Goal: Task Accomplishment & Management: Complete application form

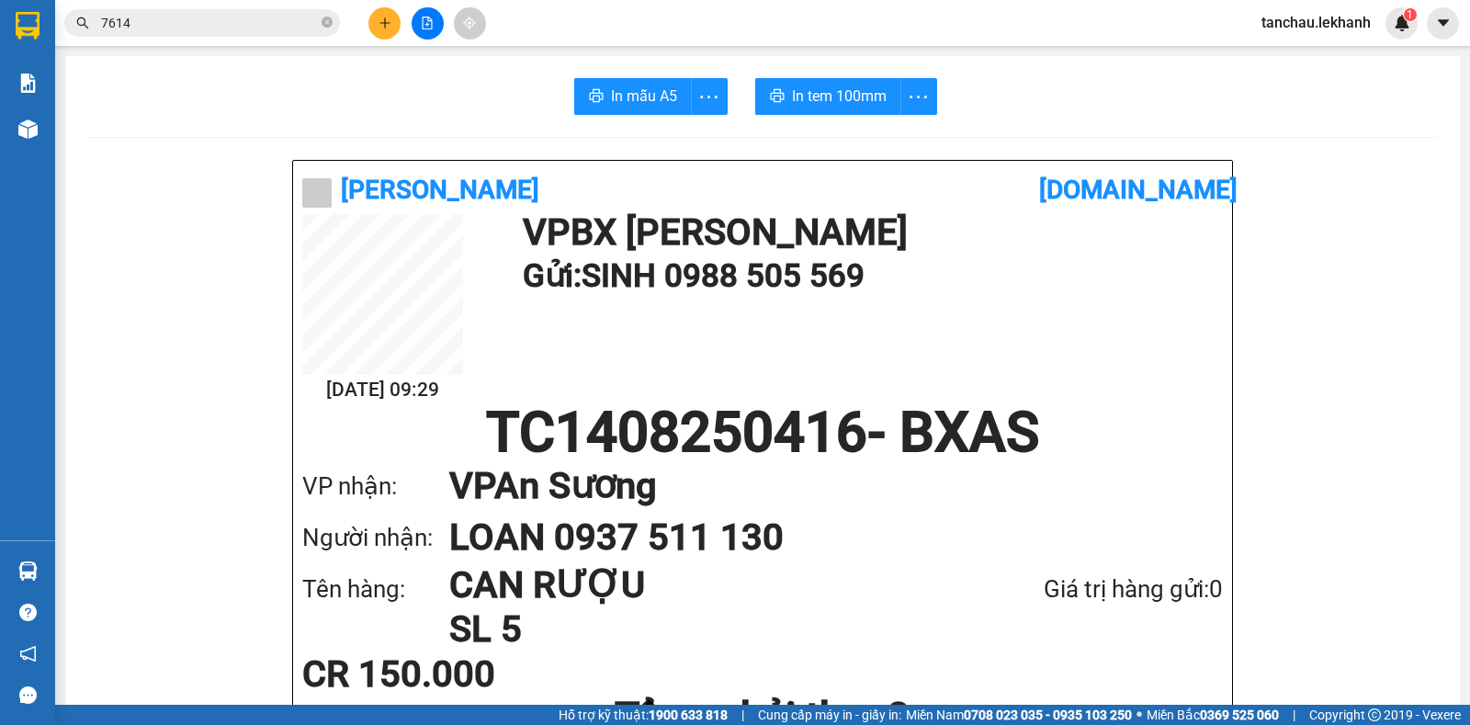
scroll to position [107, 0]
click at [149, 10] on span "7614" at bounding box center [202, 23] width 276 height 28
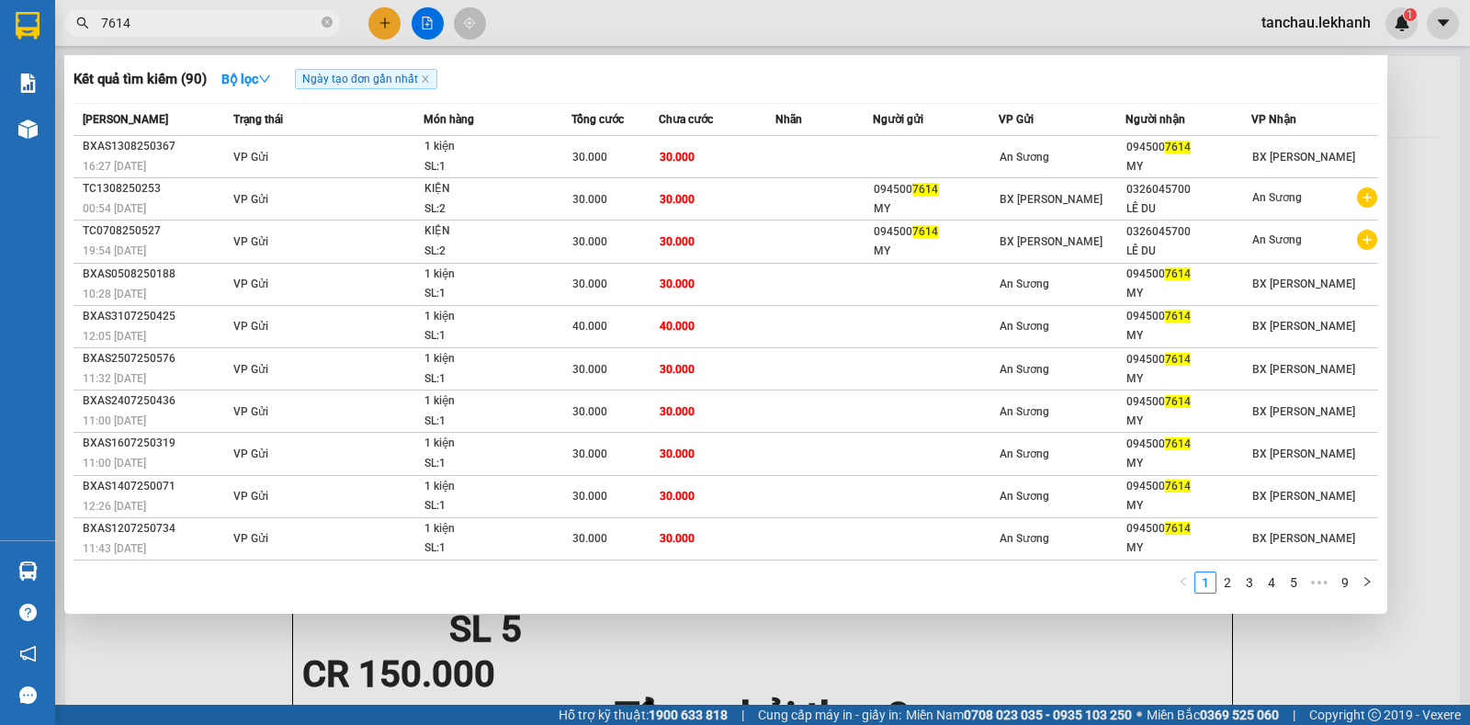
click at [171, 29] on input "7614" at bounding box center [209, 23] width 217 height 20
type input "7"
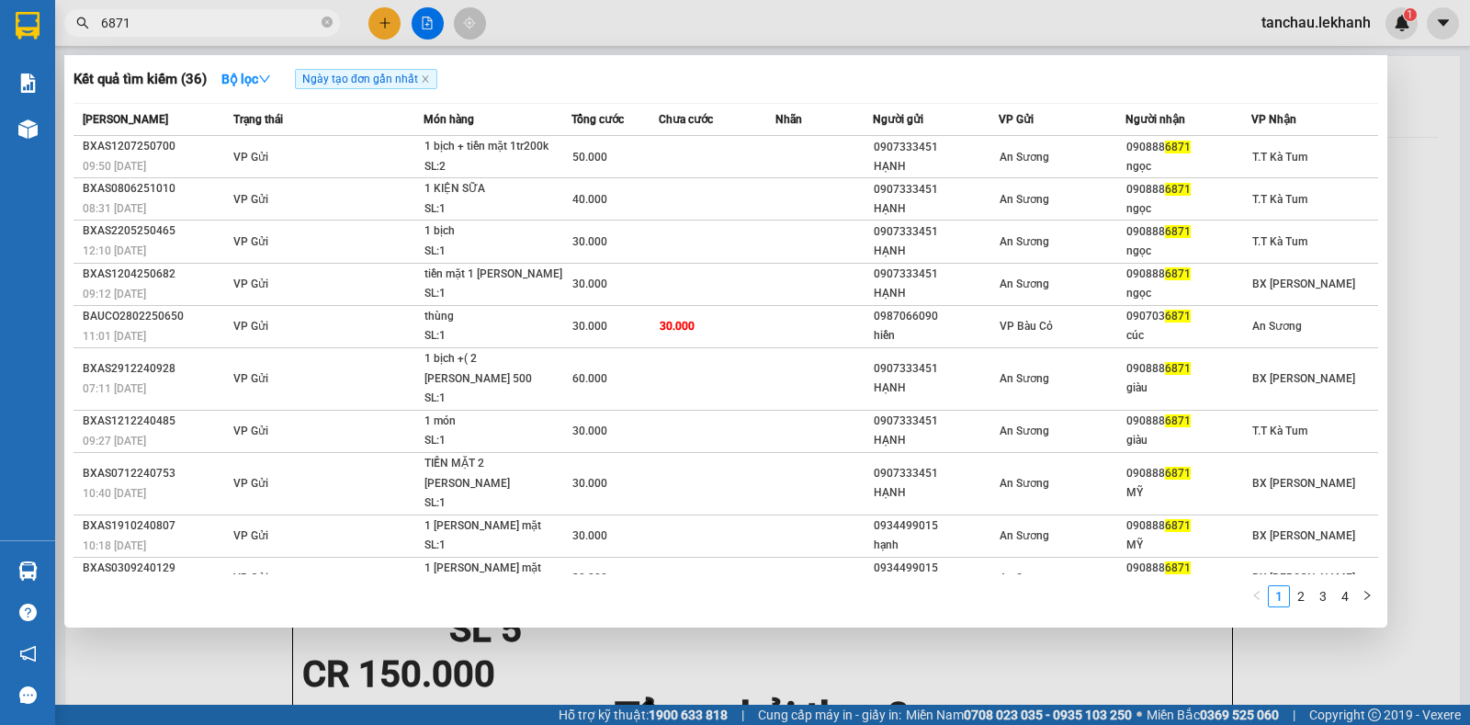
type input "6871"
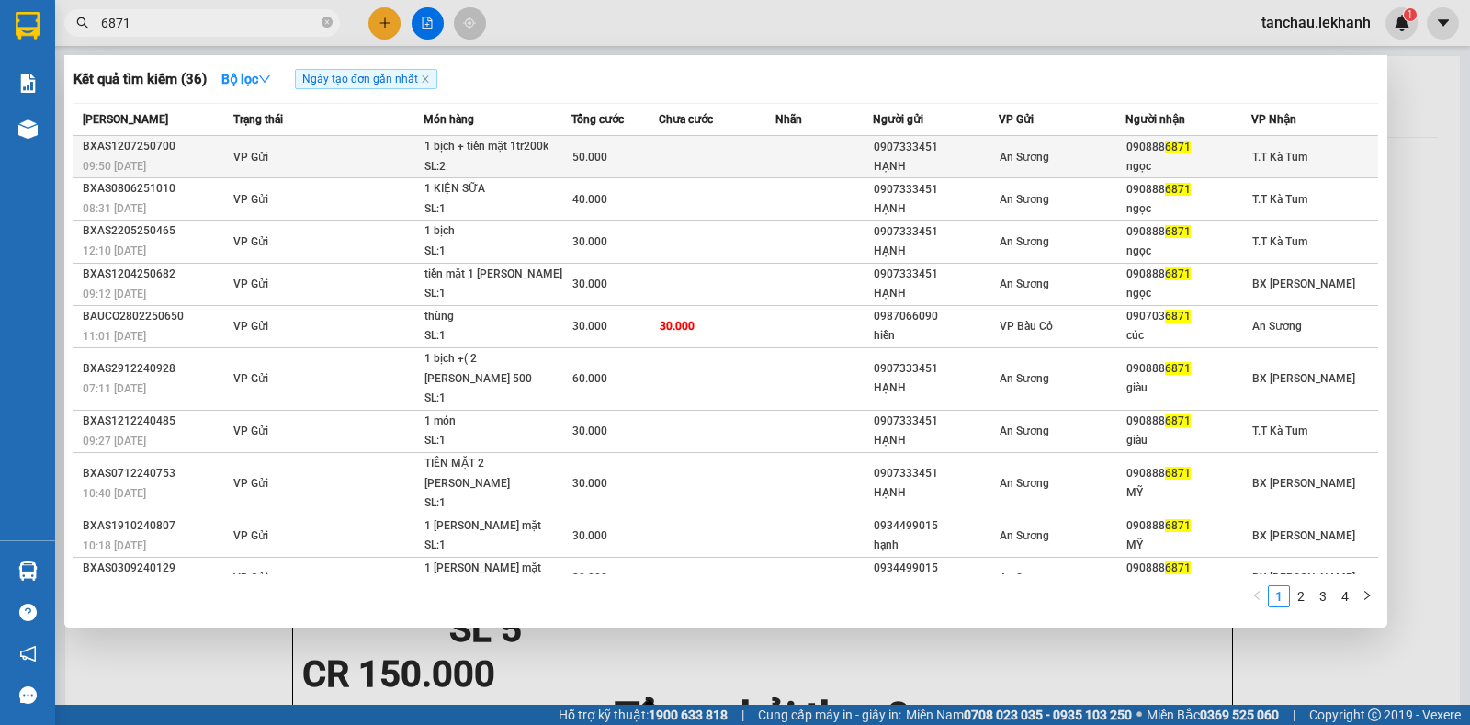
click at [664, 152] on td at bounding box center [717, 157] width 117 height 42
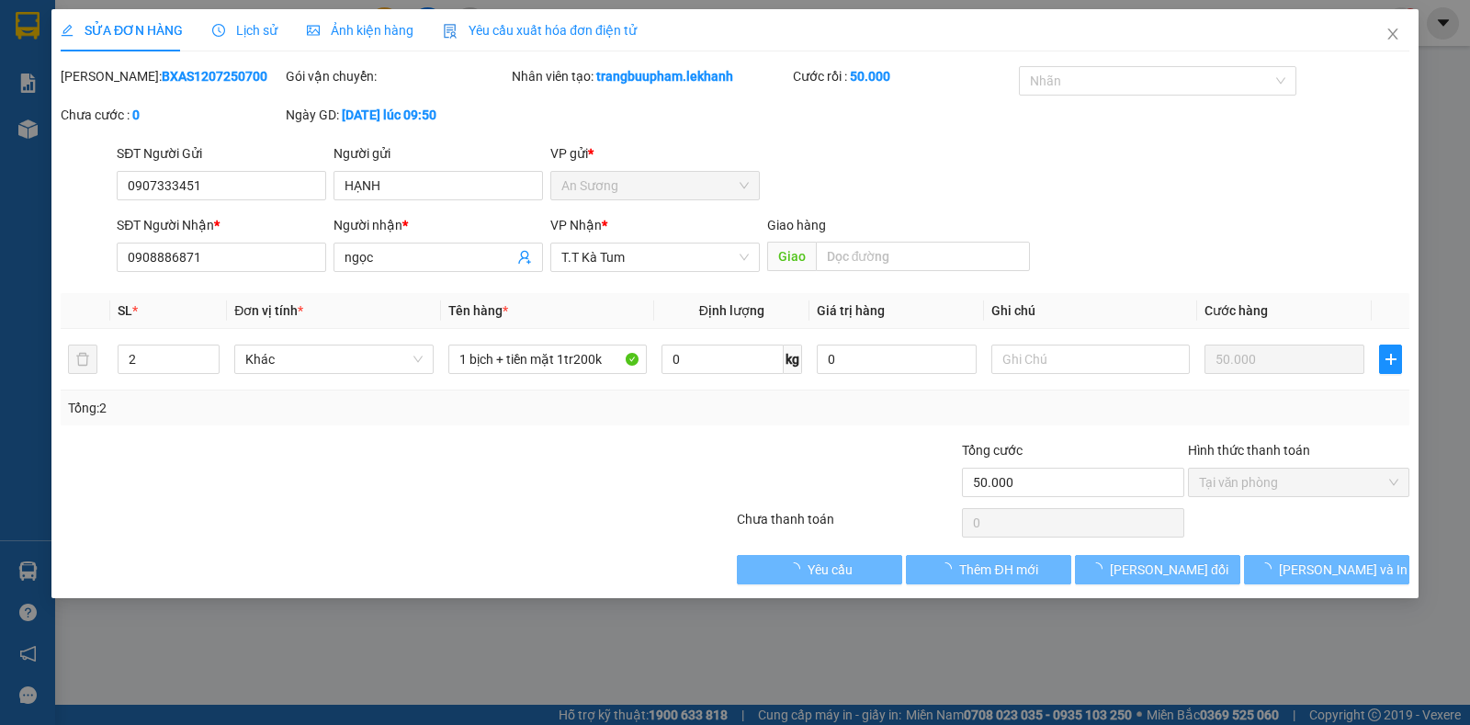
type input "0907333451"
type input "HẠNH"
type input "0908886871"
type input "ngọc"
type input "50.000"
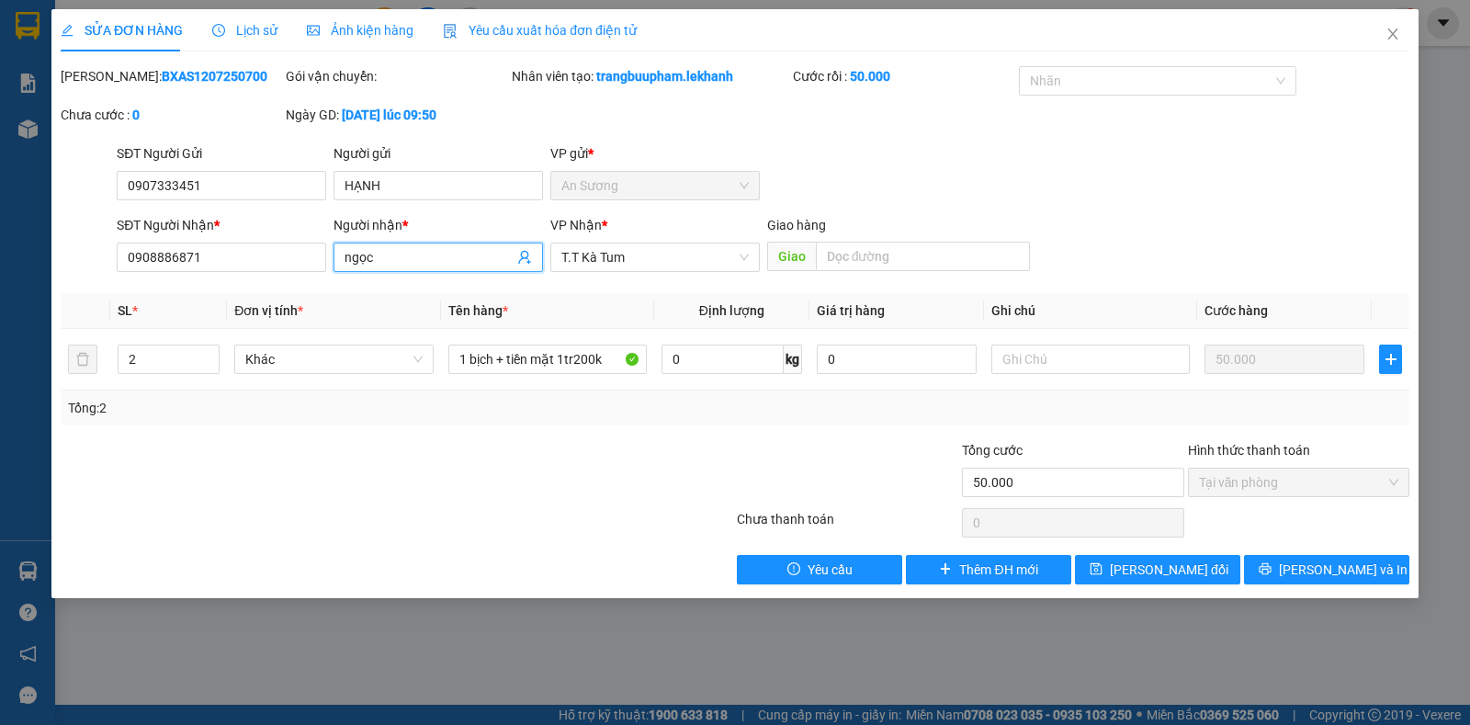
drag, startPoint x: 423, startPoint y: 265, endPoint x: 433, endPoint y: 267, distance: 10.5
click at [433, 267] on span "ngọc" at bounding box center [437, 257] width 209 height 29
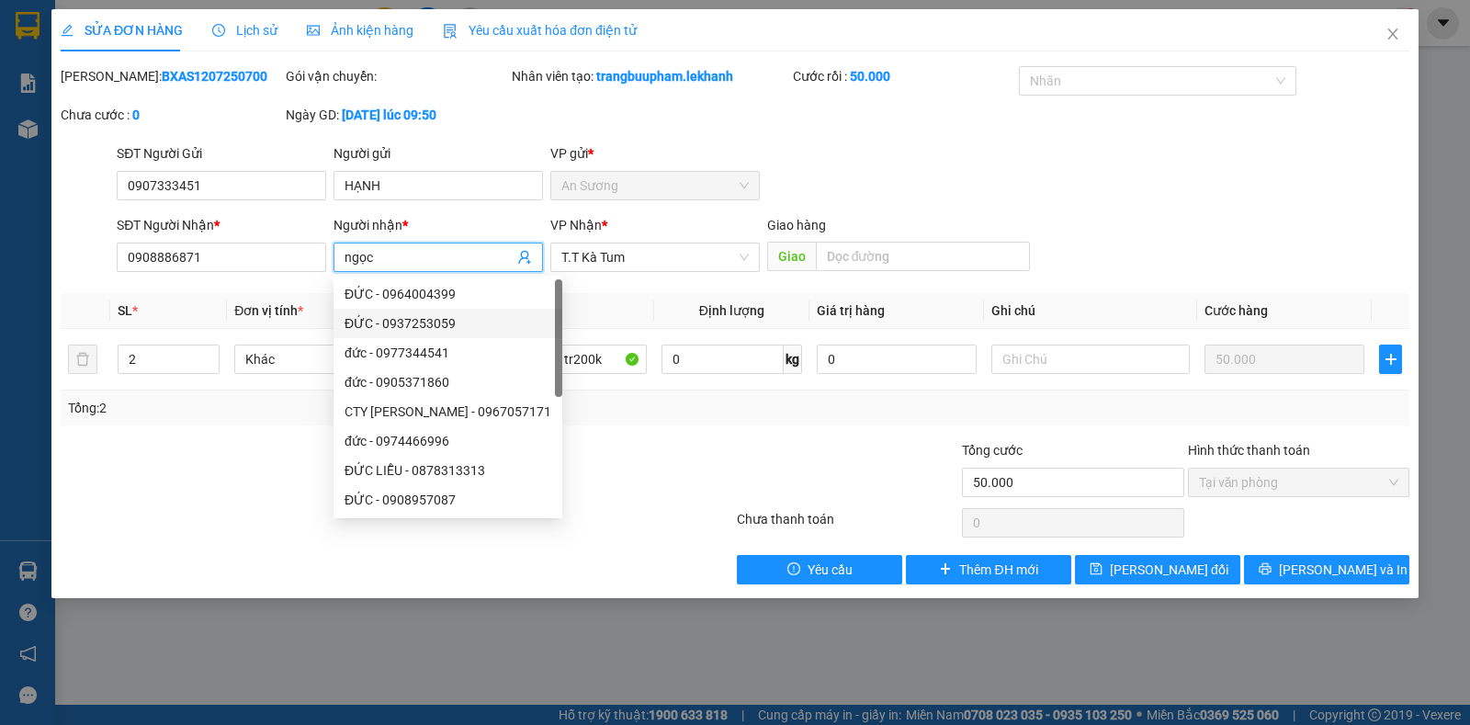
click at [633, 458] on div at bounding box center [622, 472] width 225 height 64
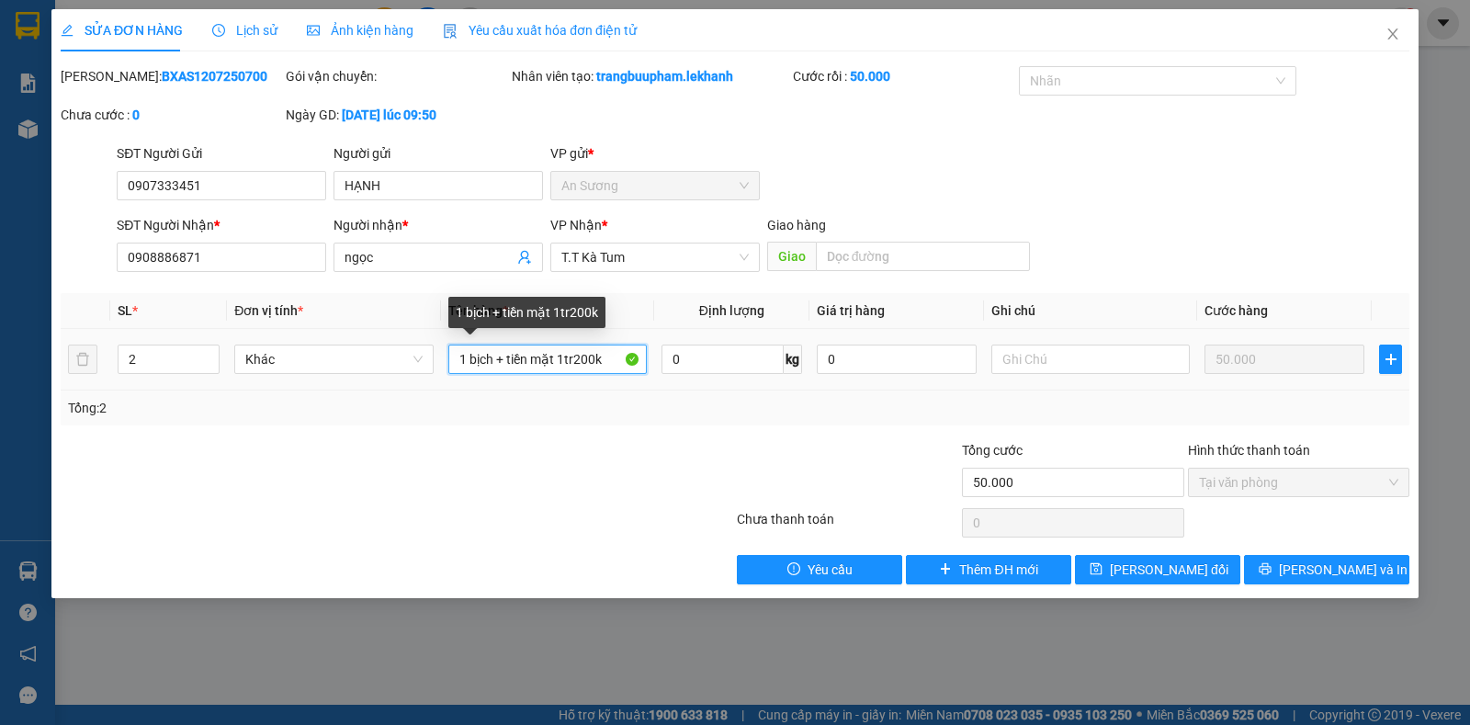
click at [612, 364] on input "1 bịch + tiền mặt 1tr200k" at bounding box center [547, 359] width 198 height 29
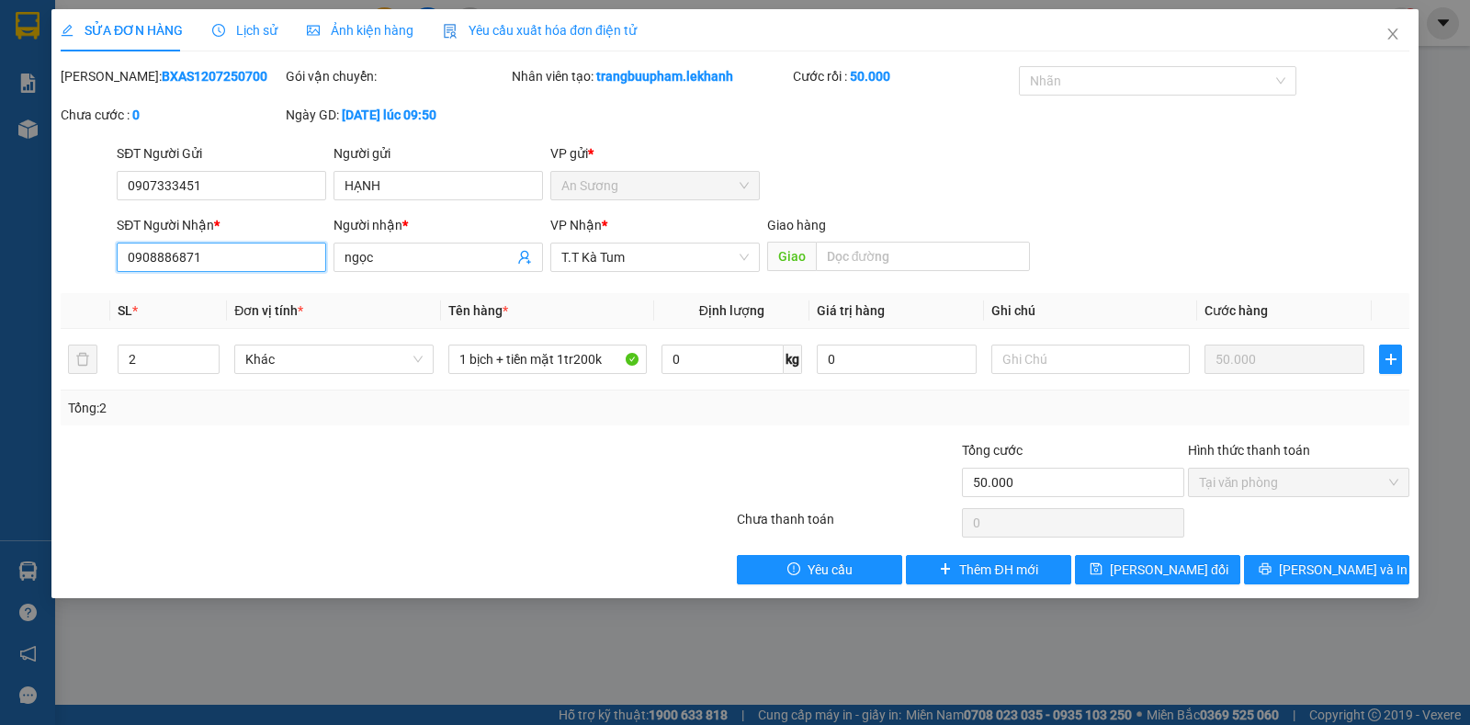
click at [262, 265] on input "0908886871" at bounding box center [221, 257] width 209 height 29
click at [606, 358] on input "1 bịch + tiền mặt 1tr200k" at bounding box center [547, 359] width 198 height 29
click at [208, 255] on input "0908886871" at bounding box center [221, 257] width 209 height 29
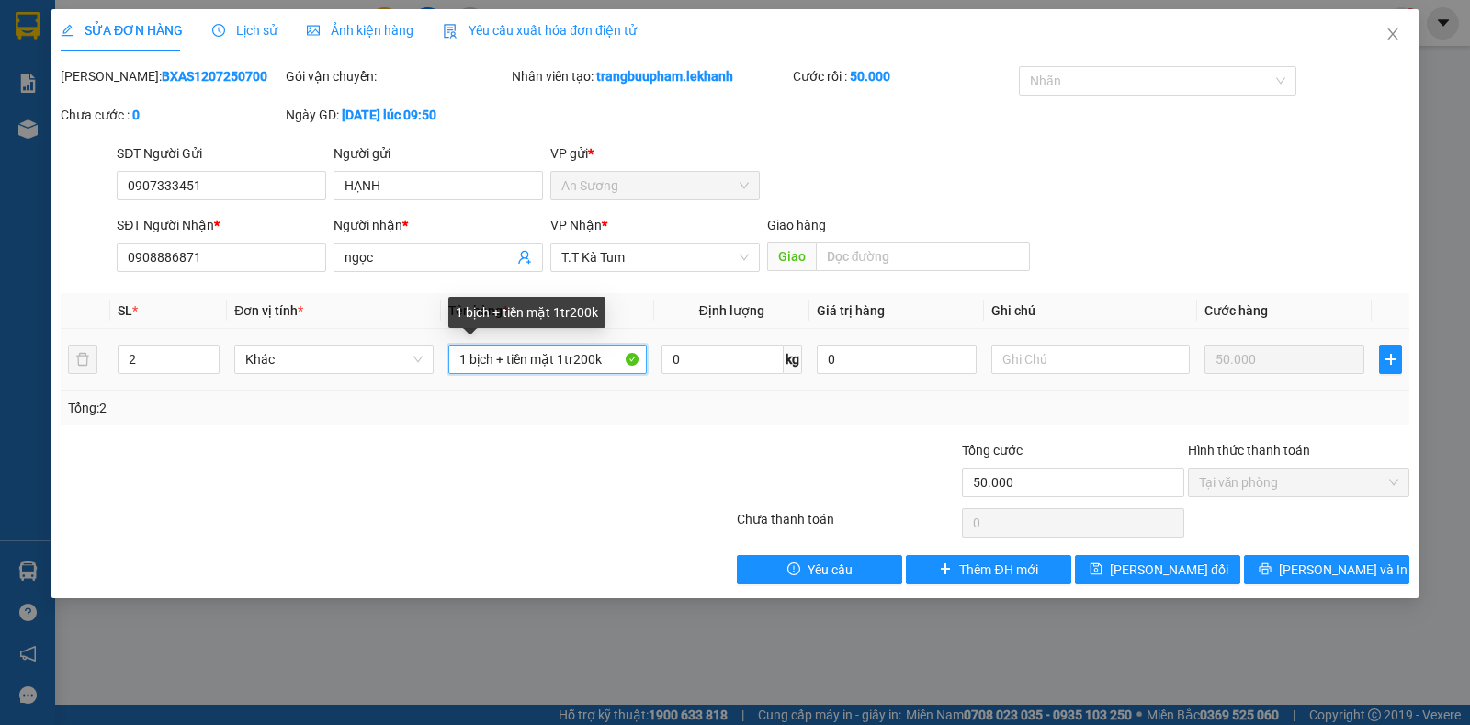
click at [634, 353] on input "1 bịch + tiền mặt 1tr200k" at bounding box center [547, 359] width 198 height 29
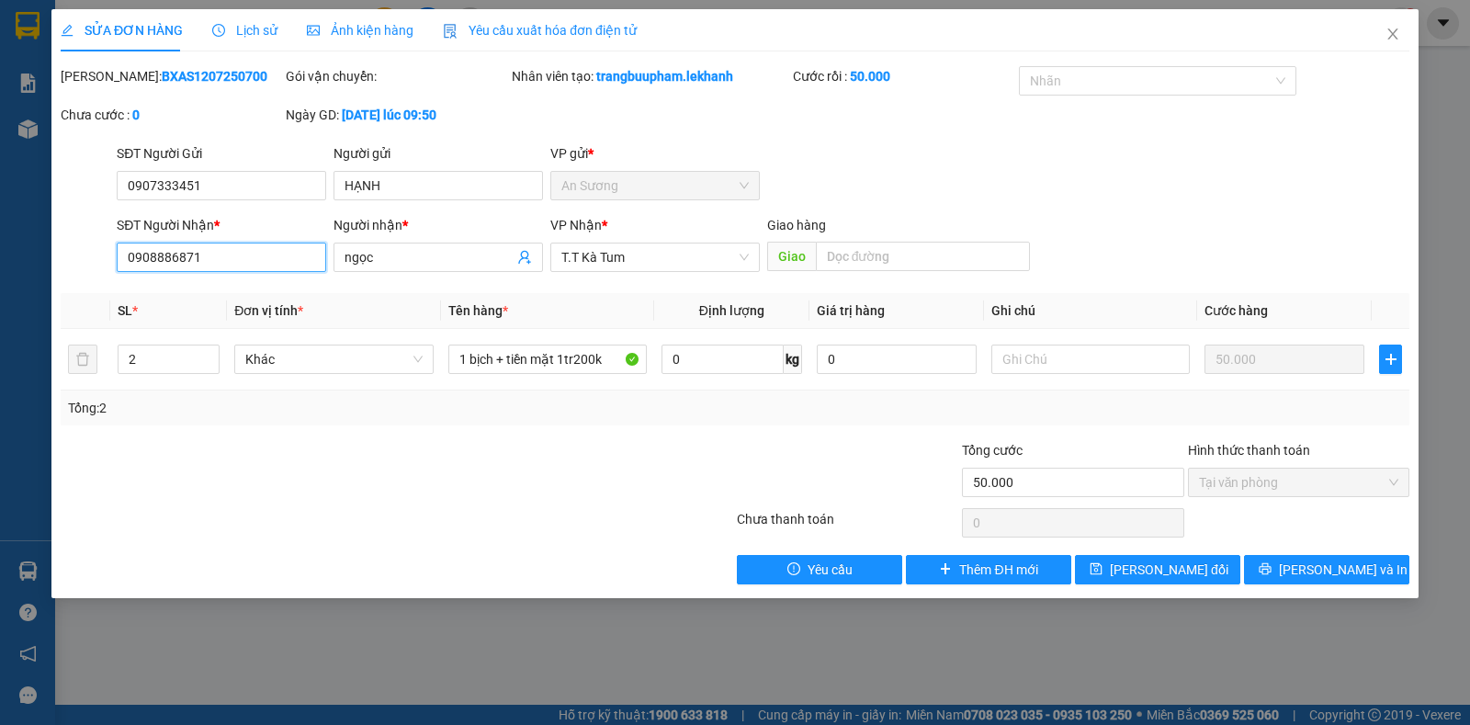
click at [257, 257] on input "0908886871" at bounding box center [221, 257] width 209 height 29
click at [1402, 21] on span "Close" at bounding box center [1392, 34] width 51 height 51
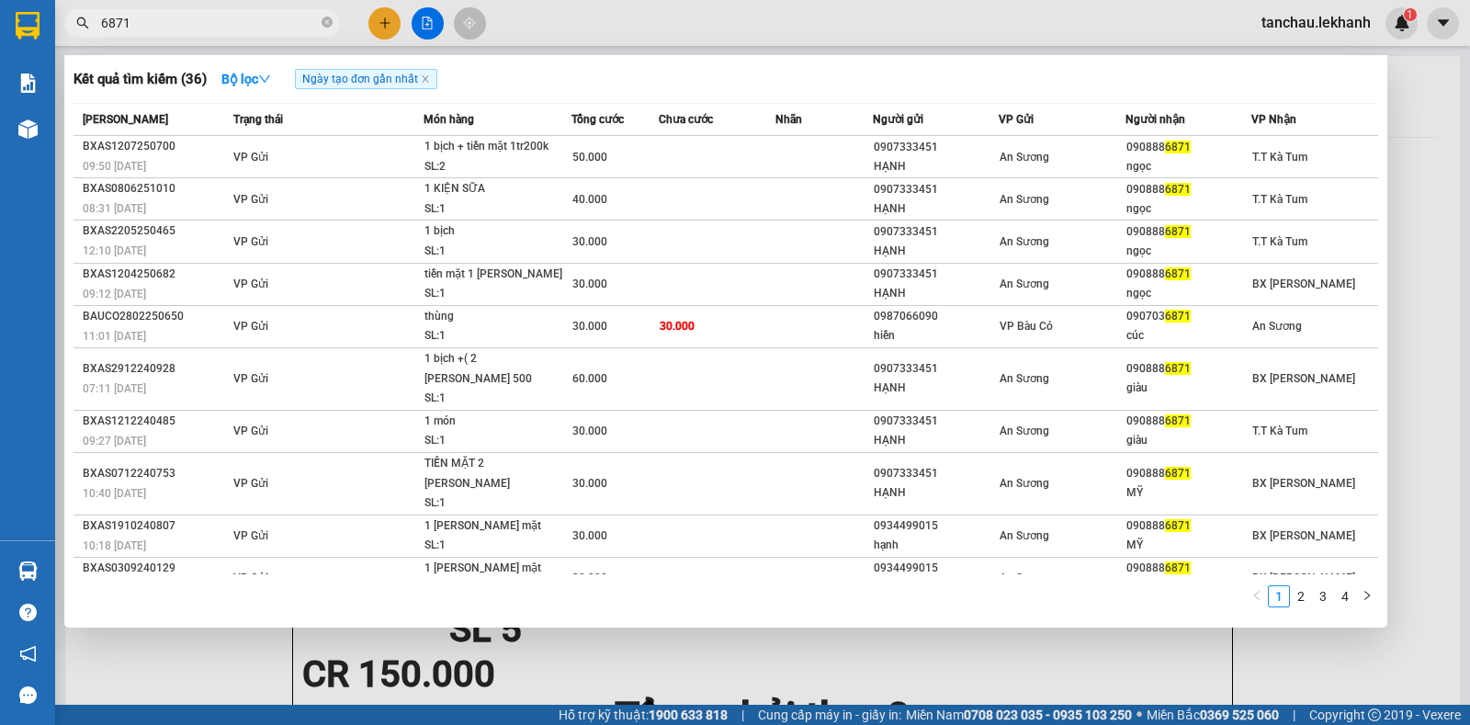
click at [137, 23] on input "6871" at bounding box center [209, 23] width 217 height 20
type input "6"
click at [137, 26] on input "6871" at bounding box center [209, 23] width 217 height 20
type input "6"
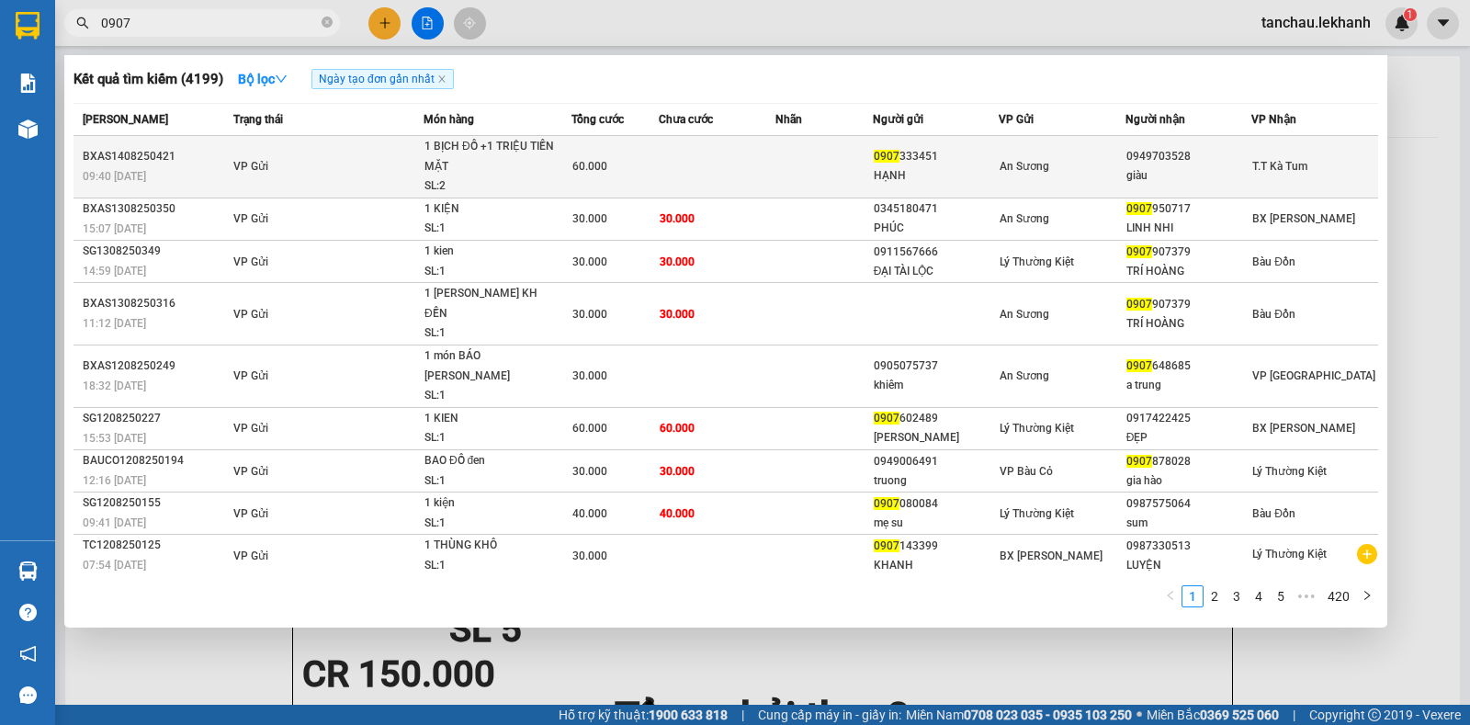
type input "0907"
click at [349, 158] on td "VP Gửi" at bounding box center [326, 167] width 195 height 62
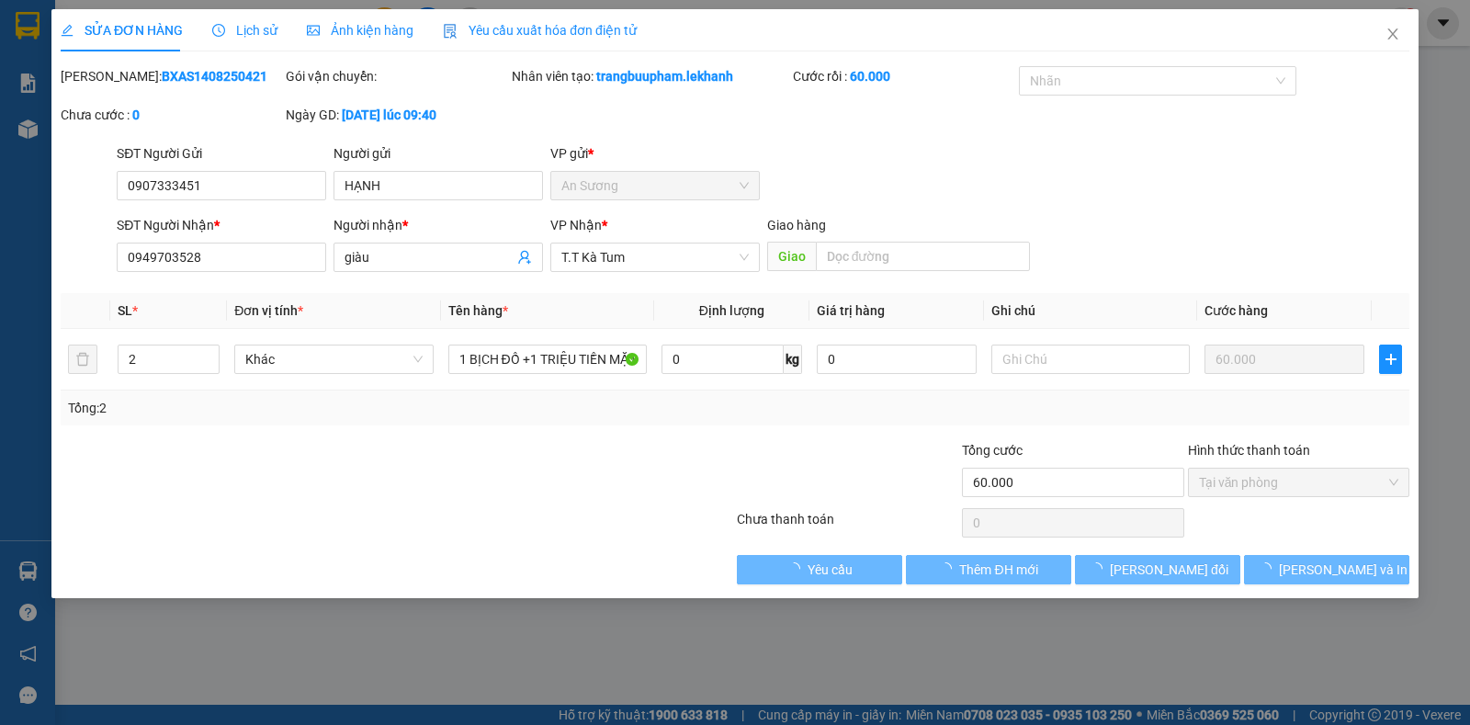
type input "0907333451"
type input "HẠNH"
type input "0949703528"
type input "giàu"
type input "60.000"
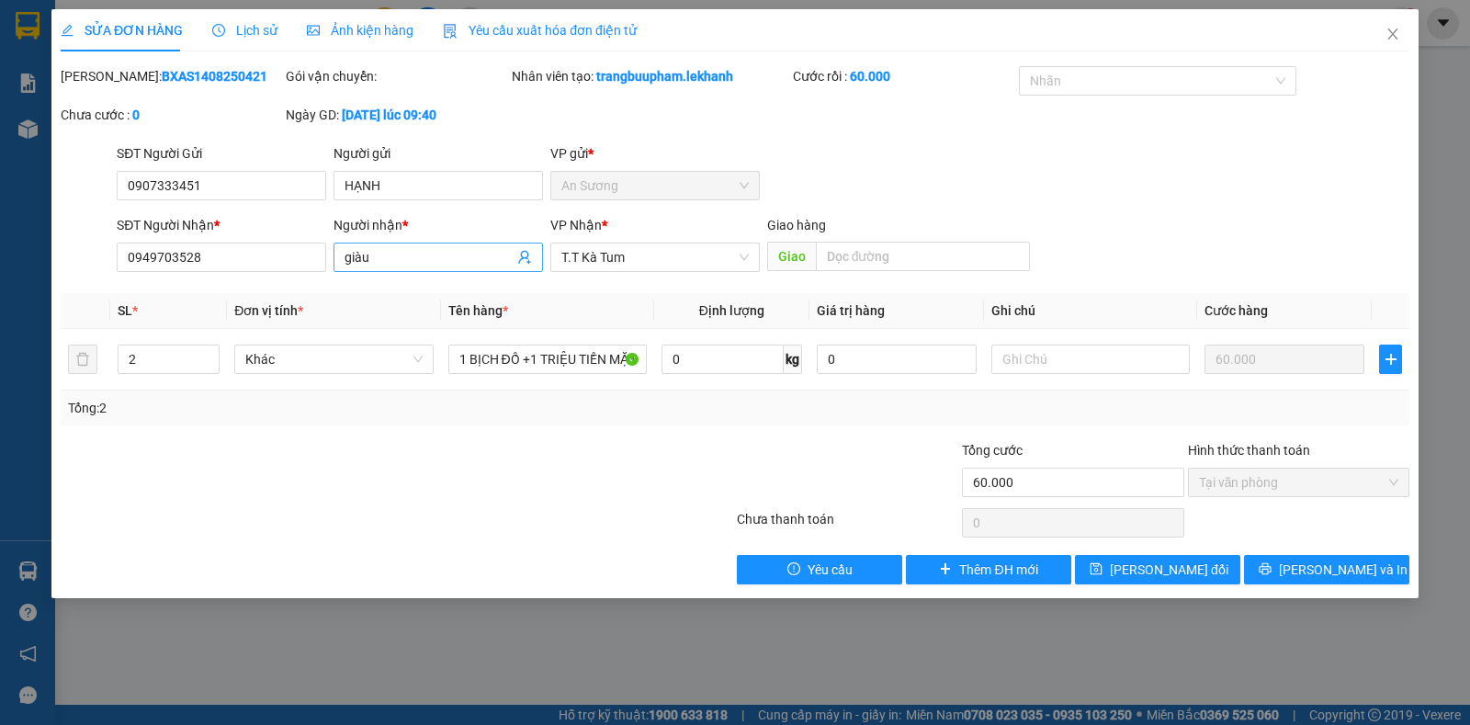
click at [395, 263] on input "giàu" at bounding box center [429, 257] width 169 height 20
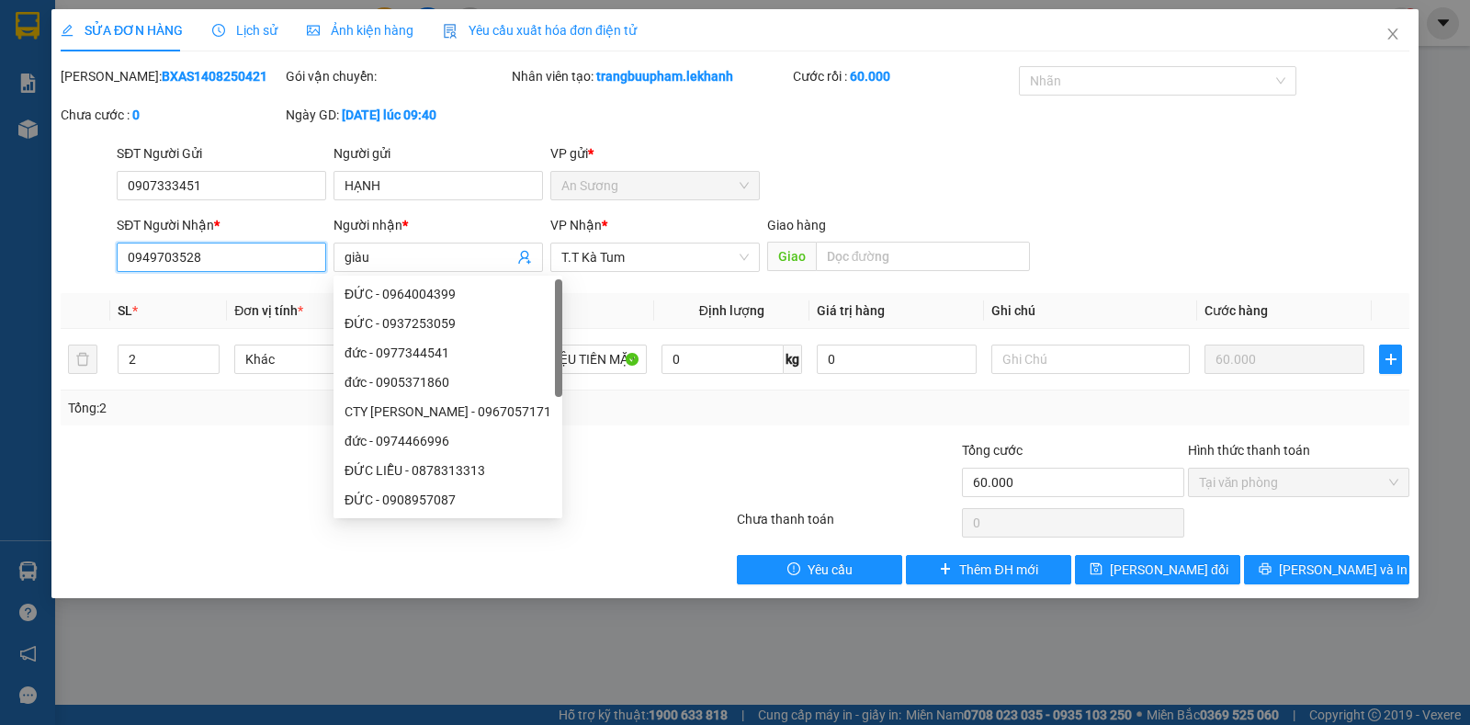
click at [254, 263] on input "0949703528" at bounding box center [221, 257] width 209 height 29
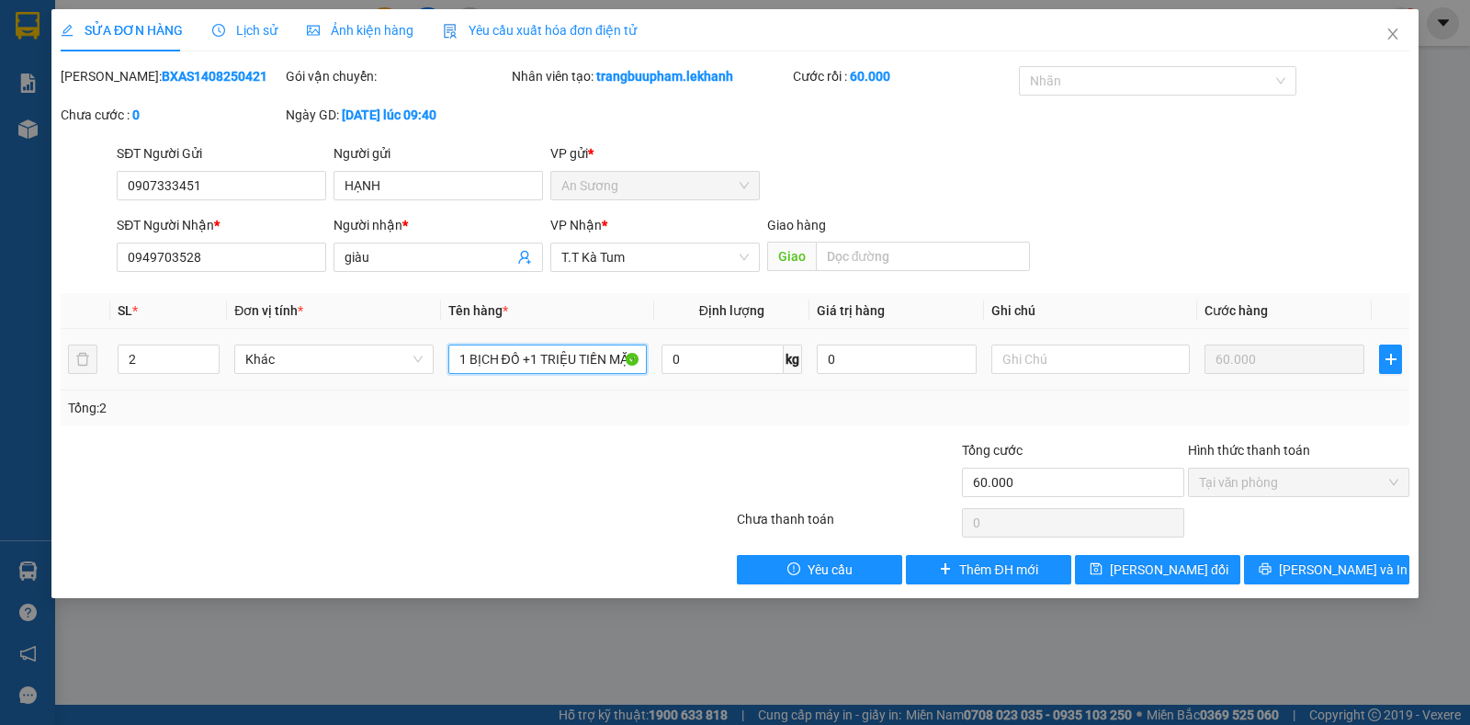
click at [608, 362] on input "1 BỊCH ĐỒ +1 TRIỆU TIỀN MẶT" at bounding box center [547, 359] width 198 height 29
